Goal: Find specific page/section: Find specific page/section

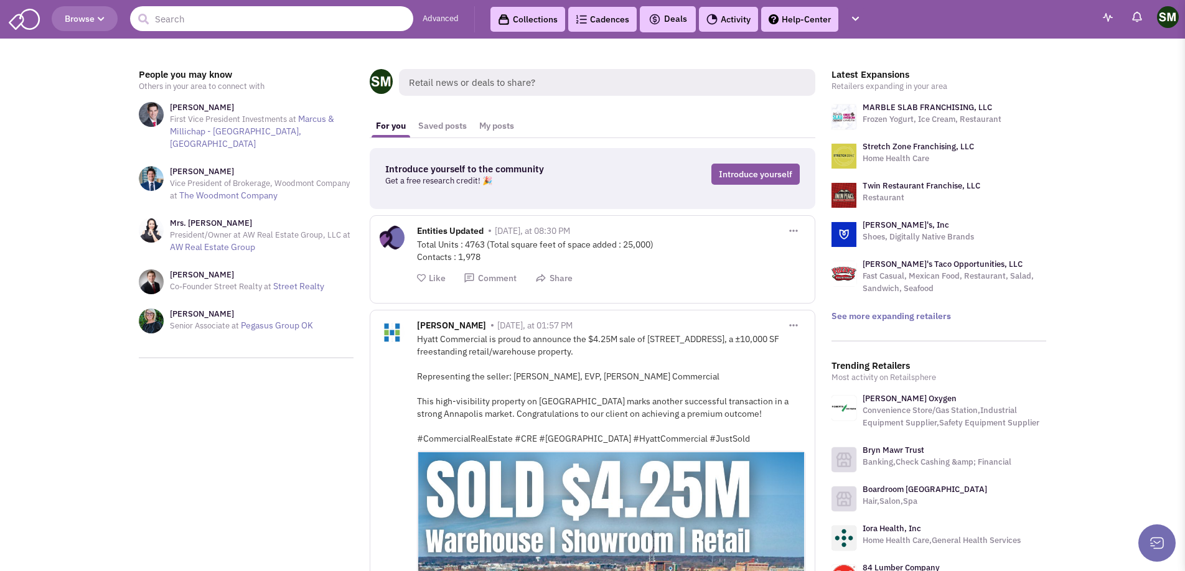
click at [203, 19] on input "text" at bounding box center [271, 18] width 283 height 25
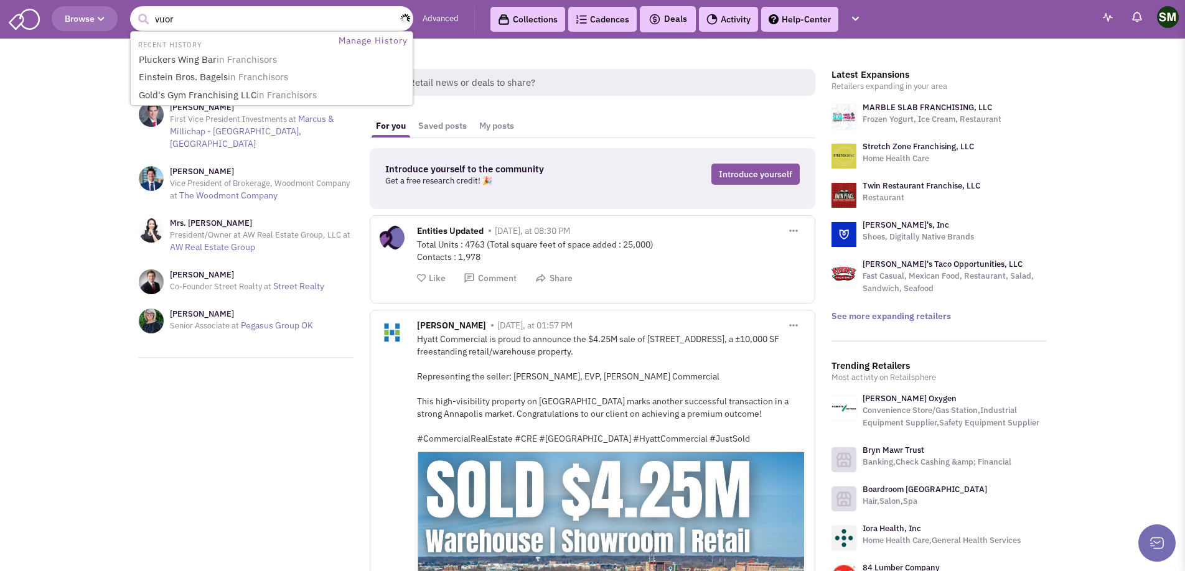
type input "vuori"
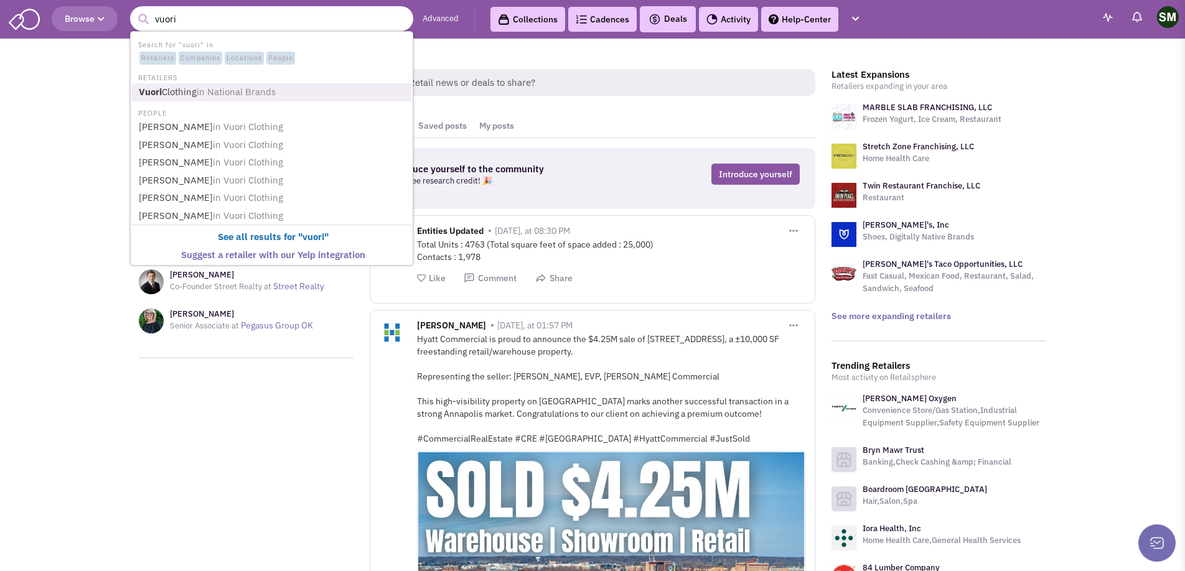
click at [223, 93] on span "in National Brands" at bounding box center [236, 92] width 79 height 12
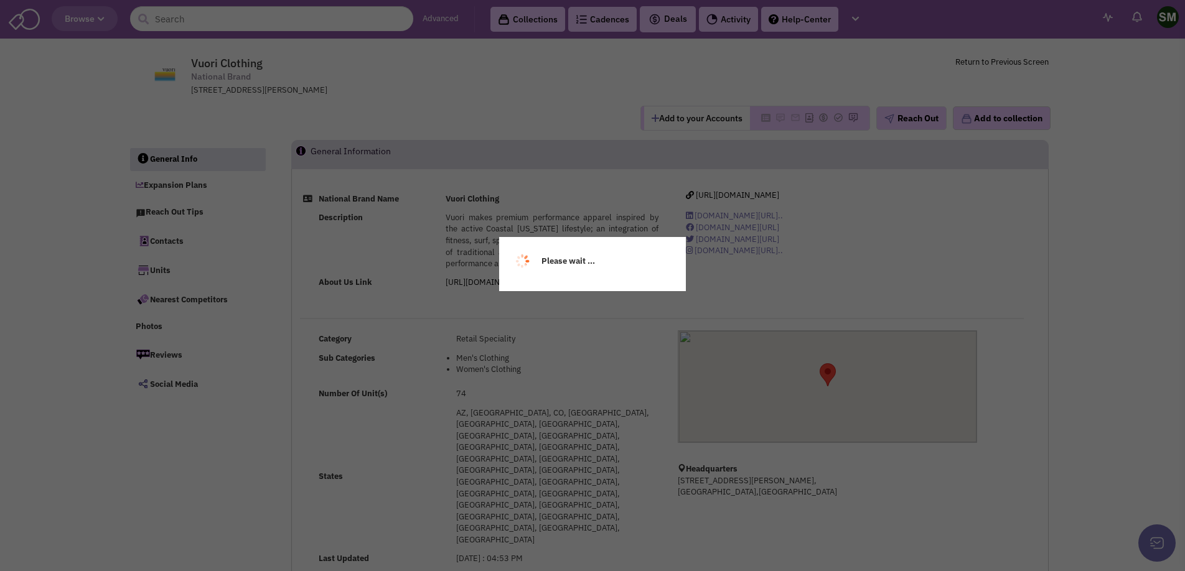
select select
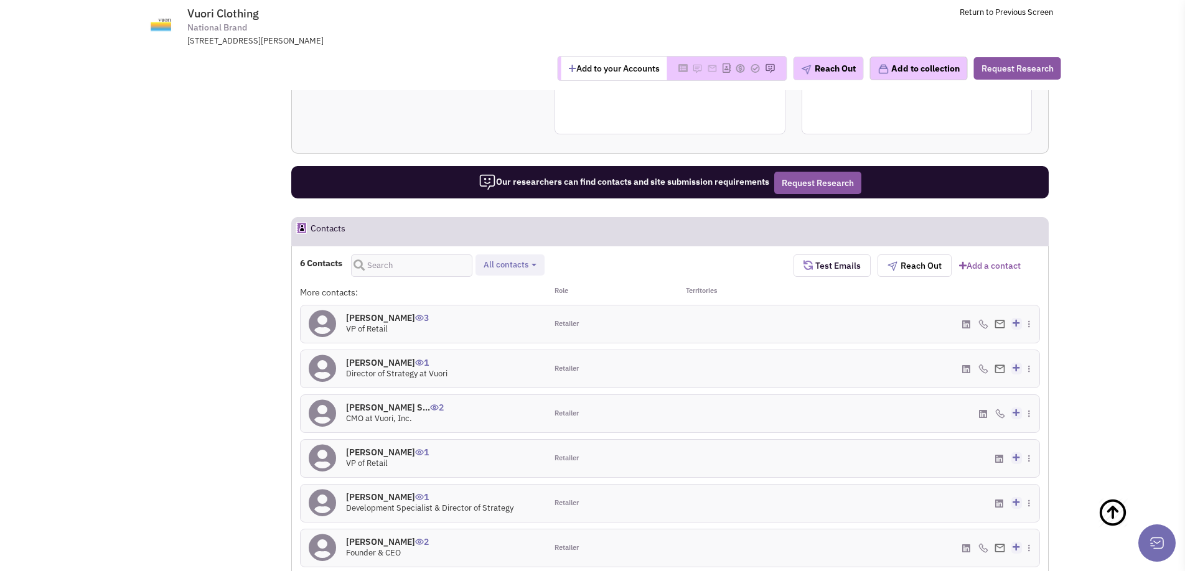
scroll to position [784, 0]
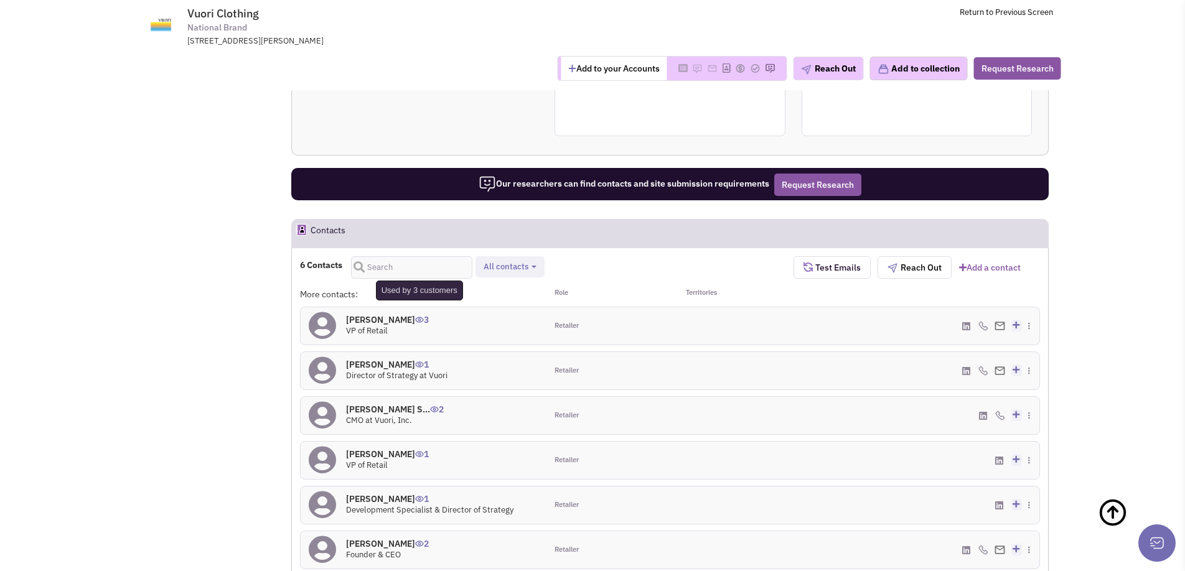
click at [415, 317] on img at bounding box center [419, 320] width 9 height 6
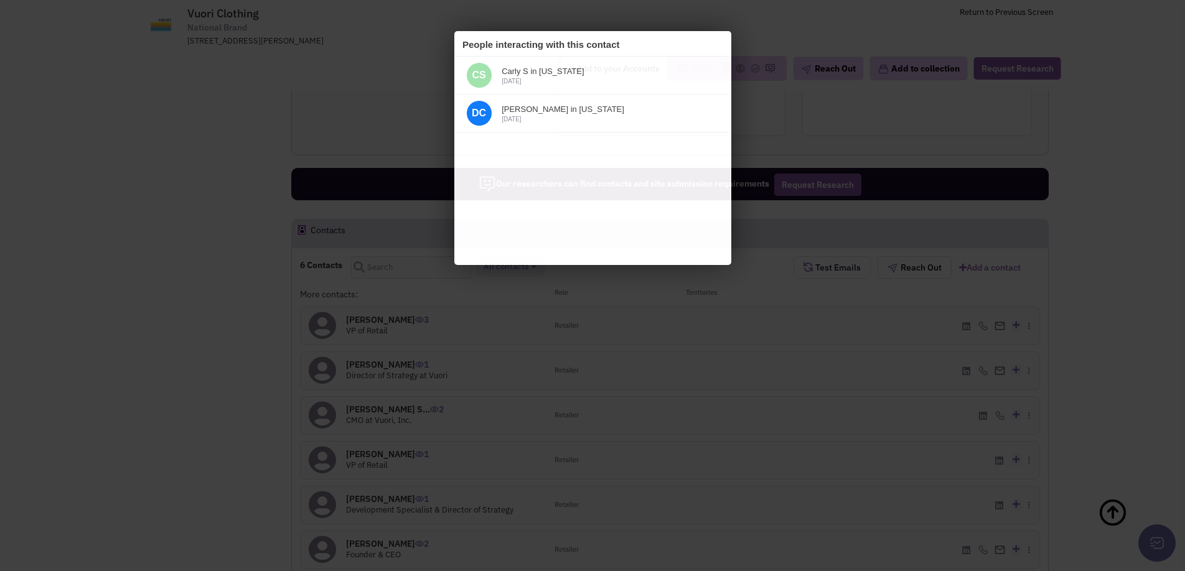
scroll to position [0, 0]
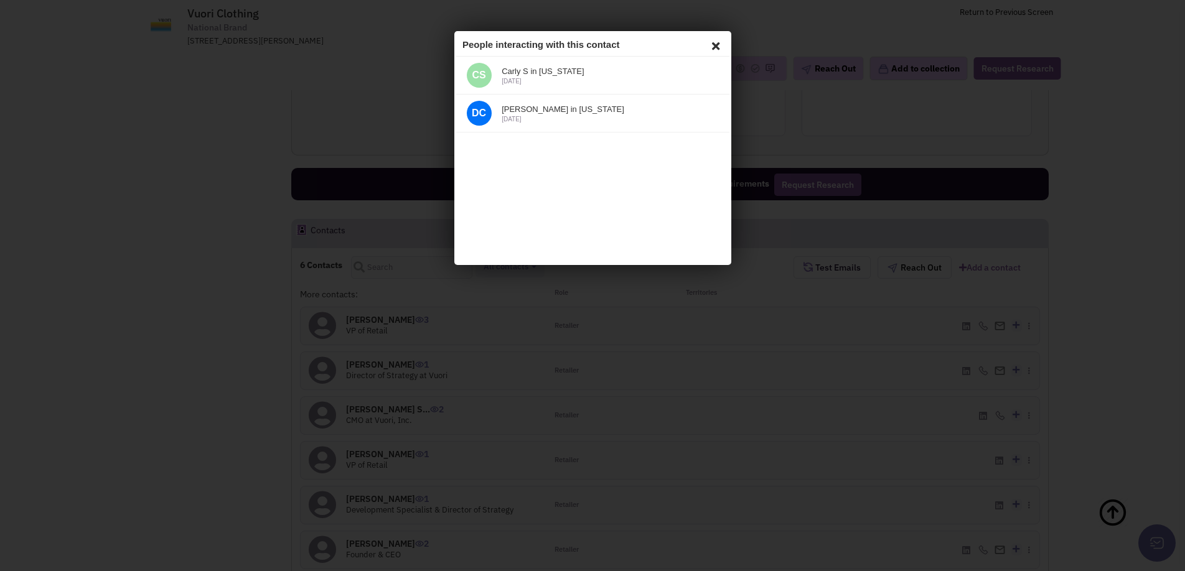
click at [714, 44] on icon at bounding box center [713, 44] width 15 height 19
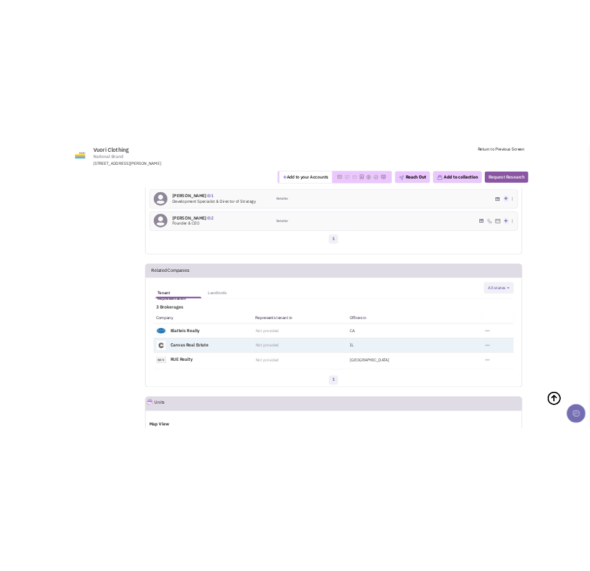
scroll to position [1151, 0]
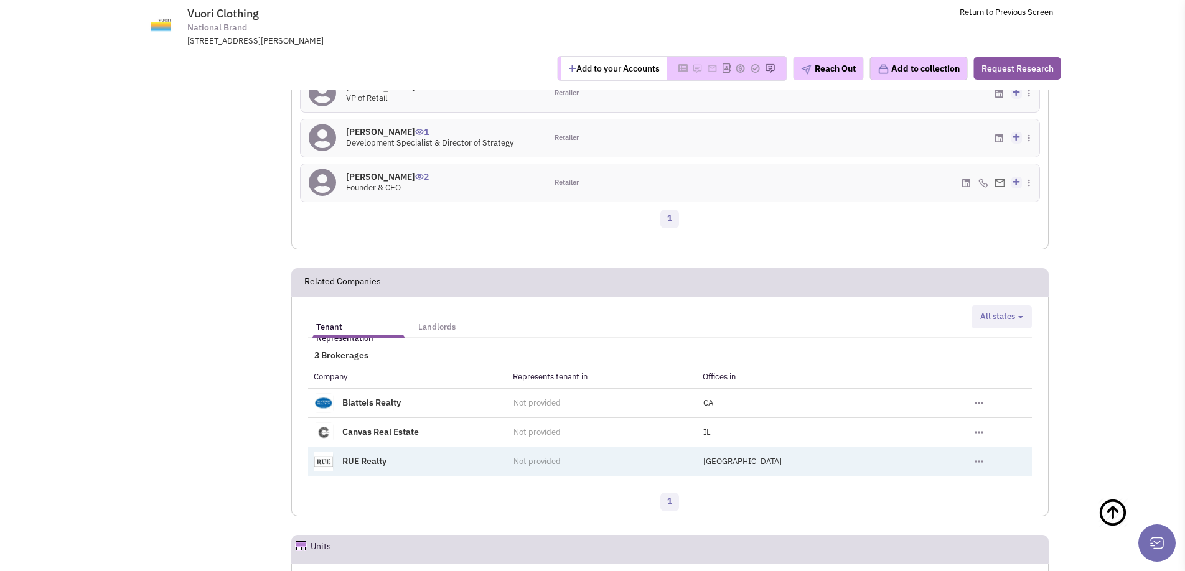
click at [370, 455] on link "RUE Realty" at bounding box center [364, 460] width 44 height 11
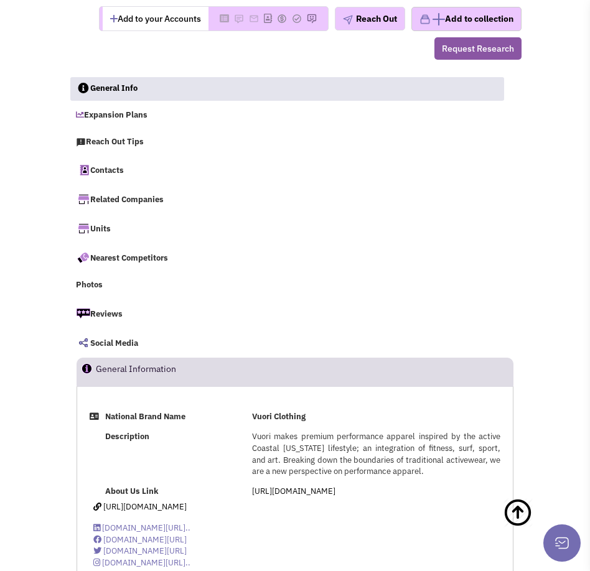
scroll to position [0, 0]
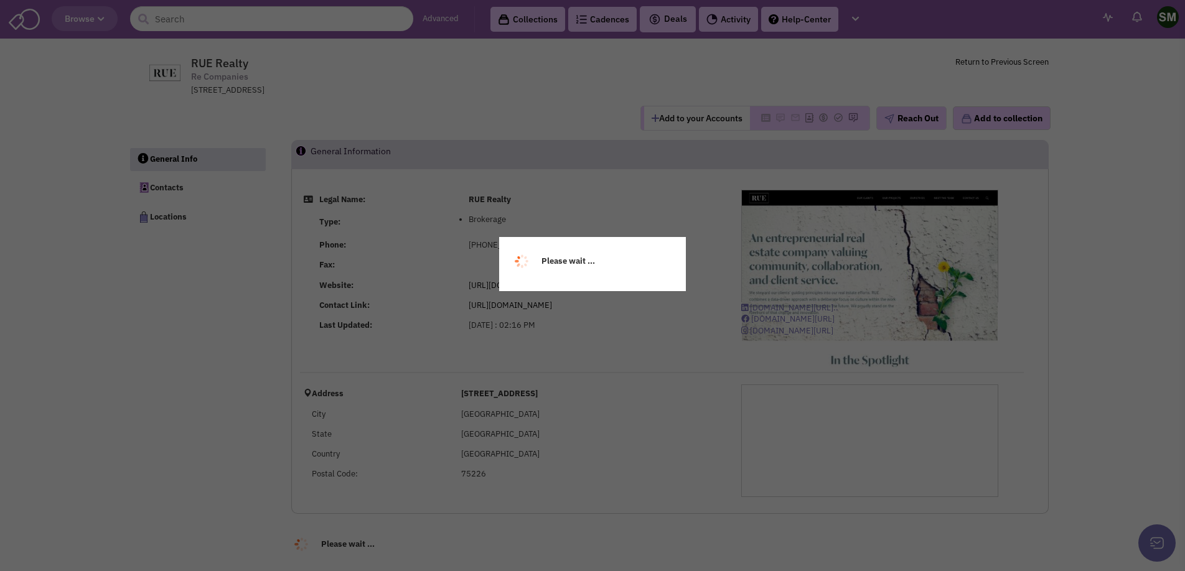
select select
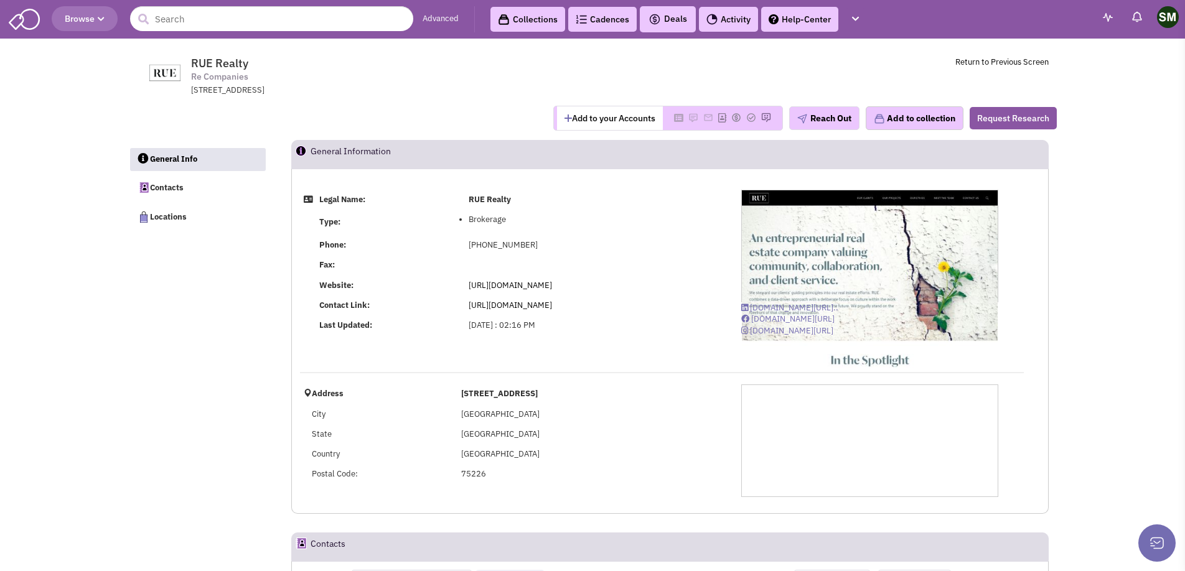
select select
